Goal: Information Seeking & Learning: Learn about a topic

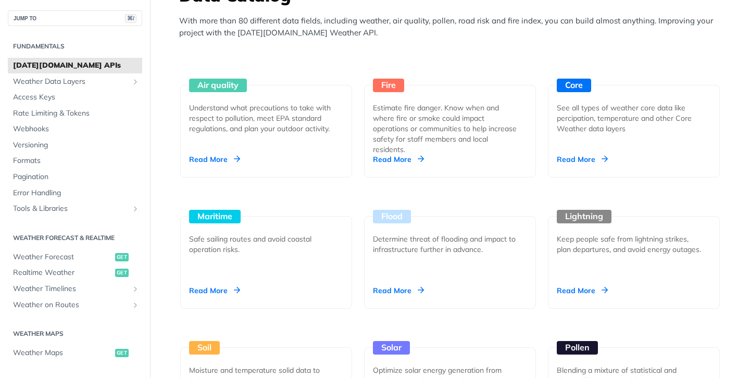
scroll to position [953, 0]
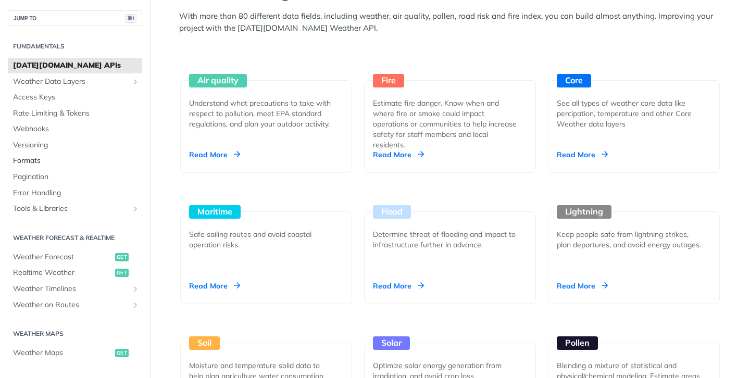
click at [32, 161] on span "Formats" at bounding box center [76, 161] width 126 height 10
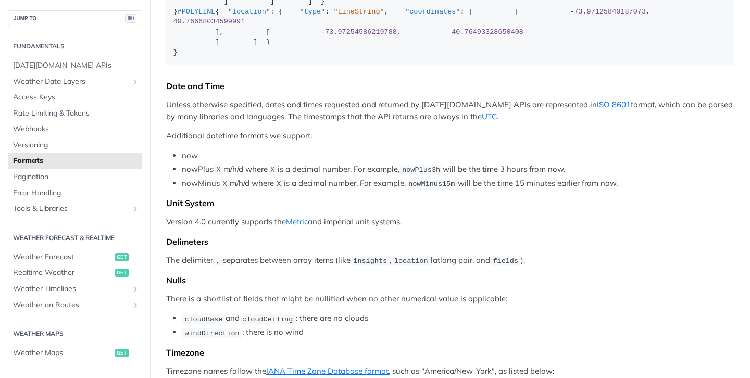
scroll to position [234, 0]
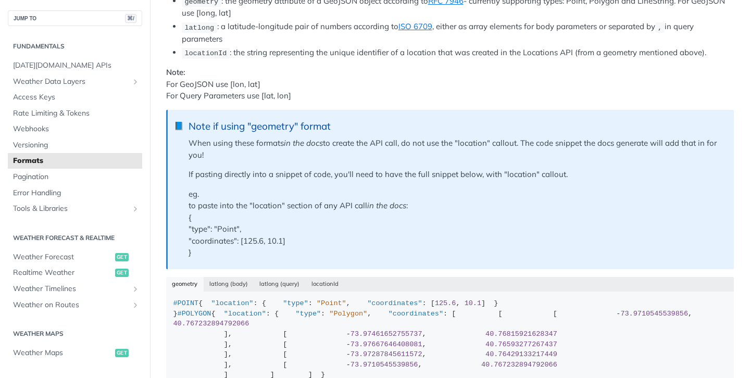
scroll to position [203, 0]
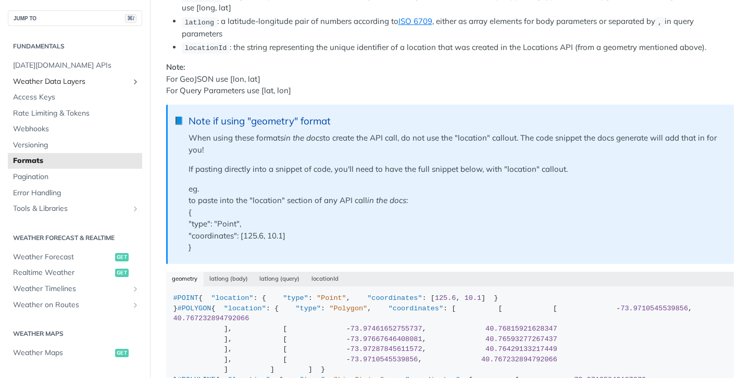
click at [84, 78] on span "Weather Data Layers" at bounding box center [71, 82] width 116 height 10
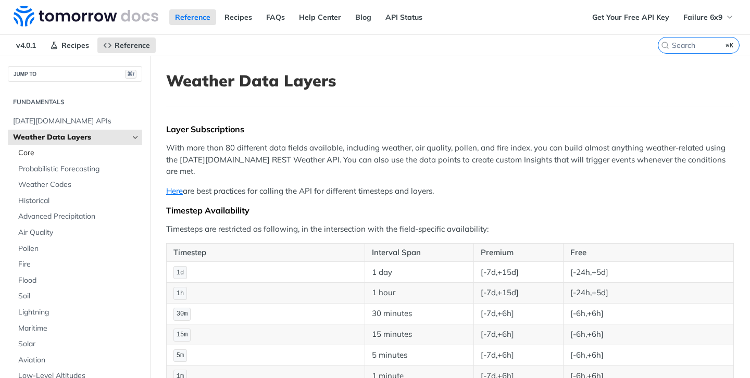
click at [50, 150] on span "Core" at bounding box center [78, 153] width 121 height 10
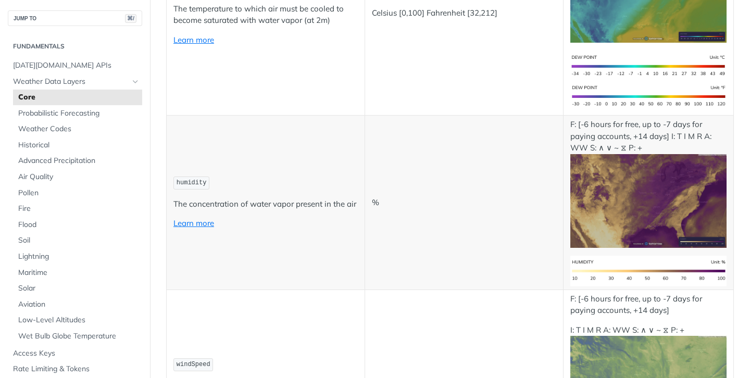
scroll to position [609, 0]
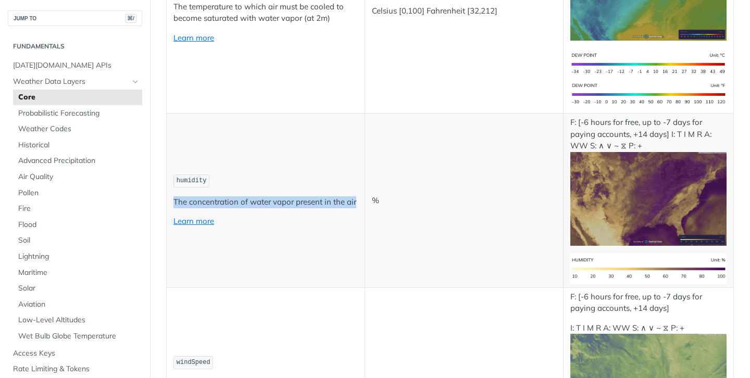
drag, startPoint x: 173, startPoint y: 200, endPoint x: 360, endPoint y: 205, distance: 186.9
click at [360, 205] on td "humidity The concentration of water vapor present in the air Learn more" at bounding box center [266, 200] width 198 height 174
click at [361, 204] on td "humidity The concentration of water vapor present in the air Learn more" at bounding box center [266, 200] width 198 height 174
drag, startPoint x: 398, startPoint y: 197, endPoint x: 279, endPoint y: 183, distance: 119.5
click at [274, 182] on tr "humidity The concentration of water vapor present in the air Learn more % F: [-…" at bounding box center [450, 200] width 567 height 174
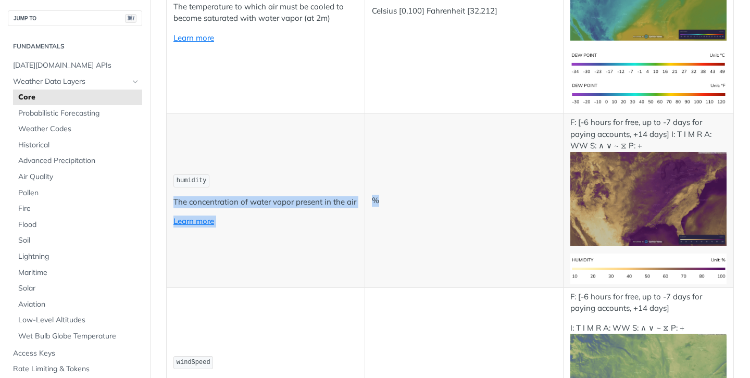
click at [314, 236] on td "humidity The concentration of water vapor present in the air Learn more" at bounding box center [266, 200] width 198 height 174
drag, startPoint x: 173, startPoint y: 199, endPoint x: 355, endPoint y: 201, distance: 181.2
click at [369, 201] on tr "humidity The concentration of water vapor present in the air Learn more % F: [-…" at bounding box center [450, 200] width 567 height 174
click at [326, 231] on td "humidity The concentration of water vapor present in the air Learn more" at bounding box center [266, 200] width 198 height 174
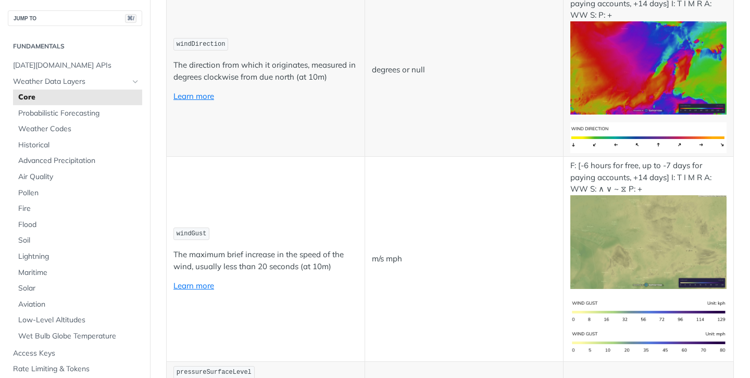
scroll to position [1127, 0]
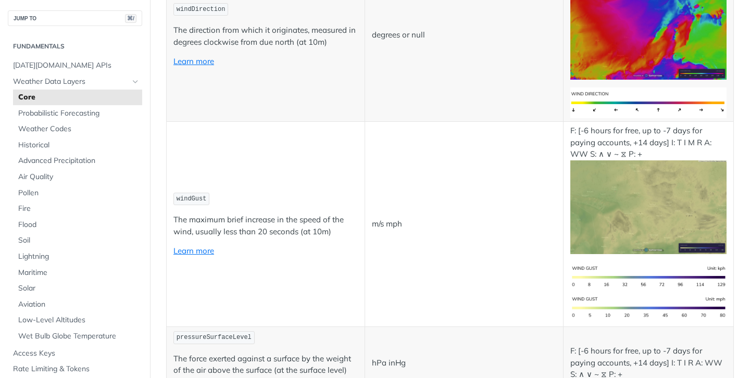
click at [279, 108] on td "windDirection The direction from which it originates, measured in degrees clock…" at bounding box center [266, 35] width 198 height 174
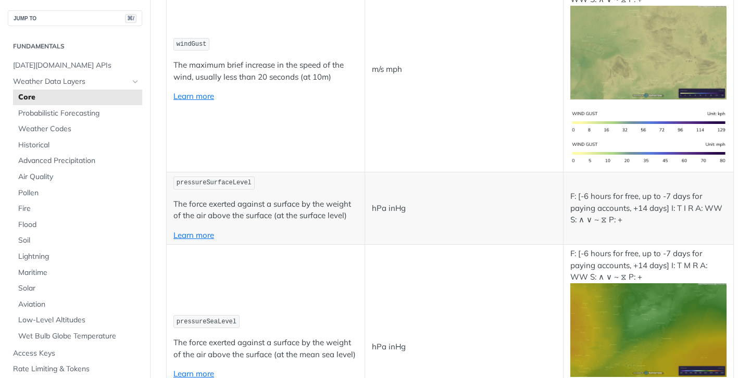
scroll to position [1318, 0]
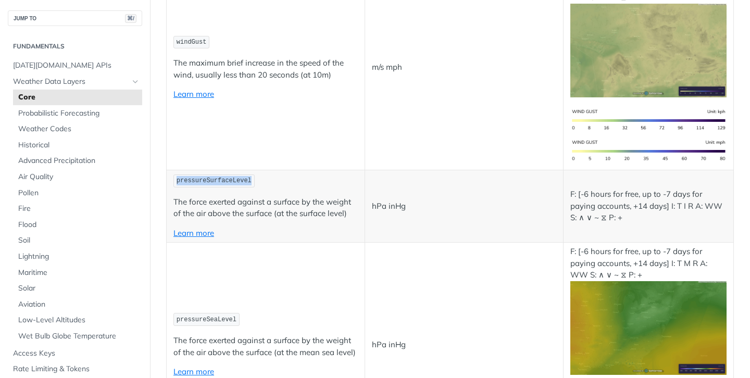
drag, startPoint x: 254, startPoint y: 181, endPoint x: 179, endPoint y: 181, distance: 75.0
click at [178, 181] on code "pressureSurfaceLevel" at bounding box center [213, 180] width 81 height 13
click at [398, 136] on td "m/s mph" at bounding box center [464, 67] width 198 height 205
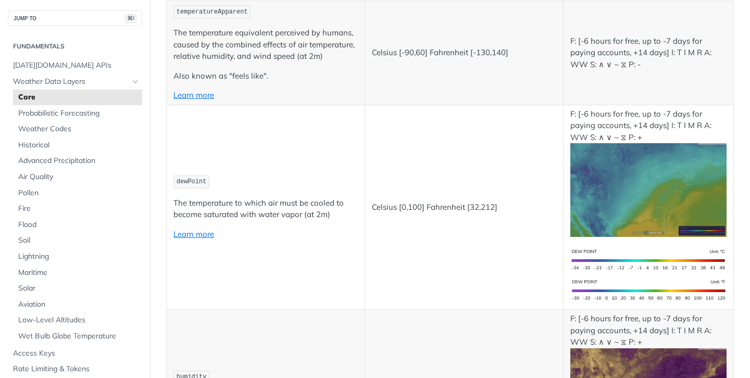
scroll to position [373, 0]
